Goal: Task Accomplishment & Management: Use online tool/utility

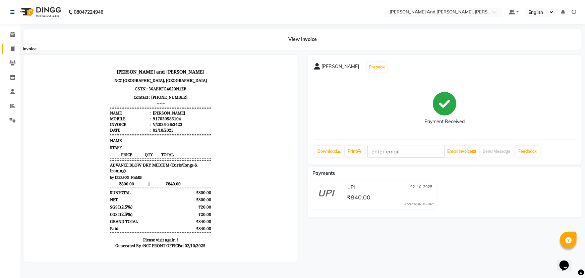
click at [12, 47] on icon at bounding box center [13, 48] width 4 height 5
select select "service"
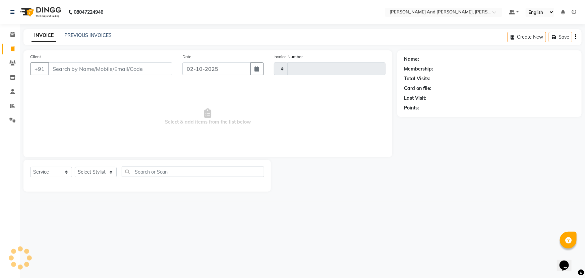
type input "3424"
select select "6766"
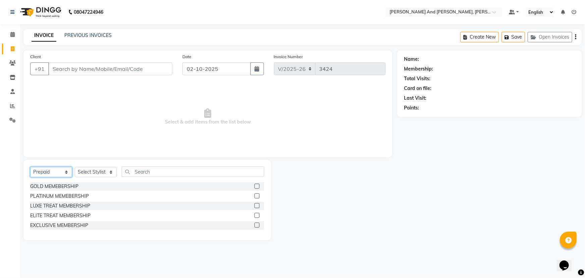
click at [41, 174] on select "Select Service Product Membership Package Voucher Prepaid Gift Card" at bounding box center [51, 172] width 42 height 10
select select "service"
click at [30, 167] on select "Select Service Product Membership Package Voucher Prepaid Gift Card" at bounding box center [51, 172] width 42 height 10
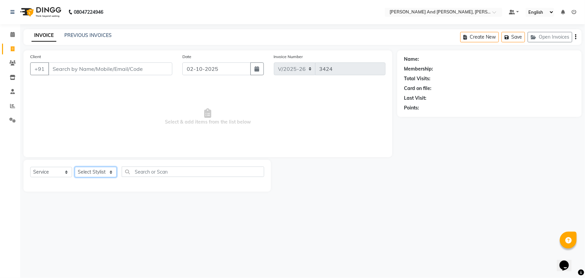
click at [99, 171] on select "Select Stylist ADITI AFREEN 2 [PERSON_NAME] ALKAF [PERSON_NAME] [PERSON_NAME] […" at bounding box center [96, 172] width 42 height 10
select select "92928"
click at [75, 167] on select "Select Stylist ADITI AFREEN 2 [PERSON_NAME] ALKAF [PERSON_NAME] [PERSON_NAME] […" at bounding box center [96, 172] width 42 height 10
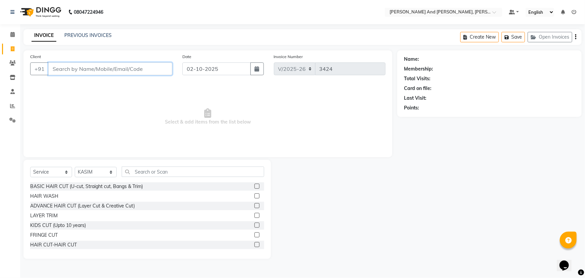
click at [66, 64] on input "Client" at bounding box center [110, 68] width 124 height 13
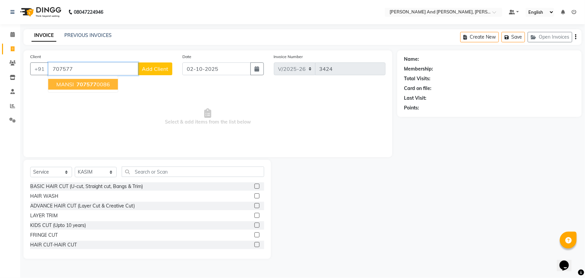
click at [88, 83] on span "707577" at bounding box center [86, 84] width 20 height 7
type input "7075770086"
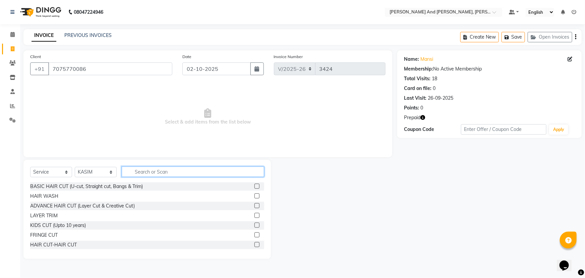
click at [143, 172] on input "text" at bounding box center [193, 171] width 143 height 10
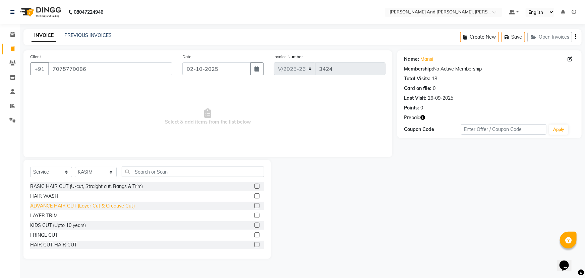
click at [50, 208] on div "ADVANCE HAIR CUT (Layer Cut & Creative Cut)" at bounding box center [82, 205] width 105 height 7
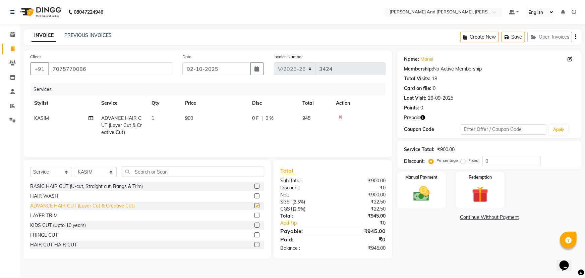
checkbox input "false"
click at [489, 183] on div "Redemption" at bounding box center [480, 190] width 51 height 39
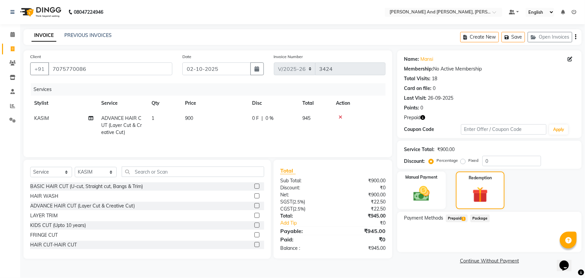
click at [452, 218] on span "Prepaid 1" at bounding box center [457, 218] width 22 height 8
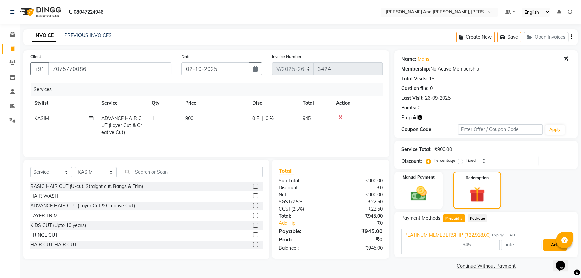
click at [548, 243] on button "Add" at bounding box center [555, 244] width 24 height 11
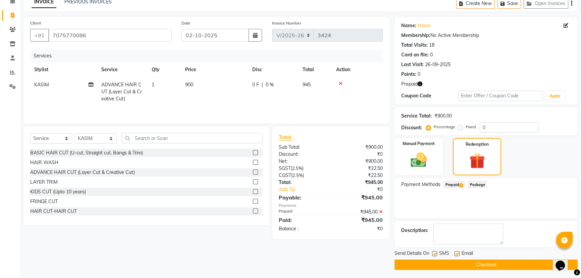
scroll to position [35, 0]
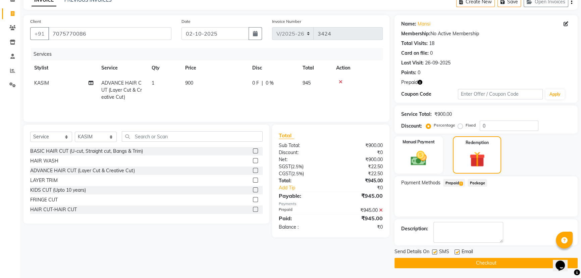
click at [498, 262] on button "Checkout" at bounding box center [485, 263] width 183 height 10
